Goal: Check status

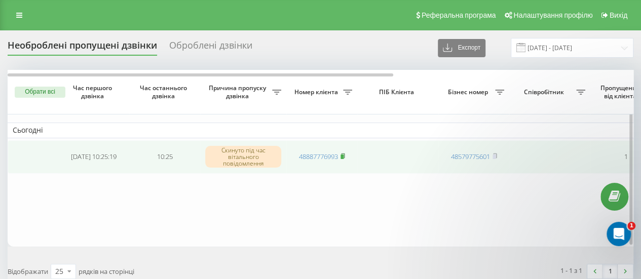
click at [343, 158] on rect at bounding box center [342, 157] width 3 height 5
